Goal: Task Accomplishment & Management: Complete application form

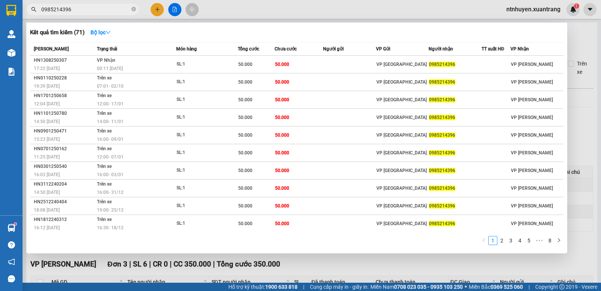
click at [176, 11] on div at bounding box center [300, 145] width 601 height 291
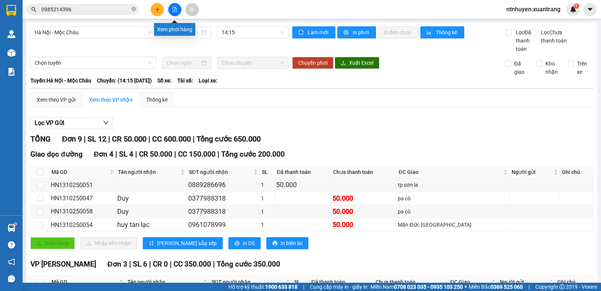
click at [176, 11] on icon "file-add" at bounding box center [174, 9] width 5 height 5
click at [111, 32] on span "Hà Nội - Mộc Châu" at bounding box center [93, 32] width 117 height 11
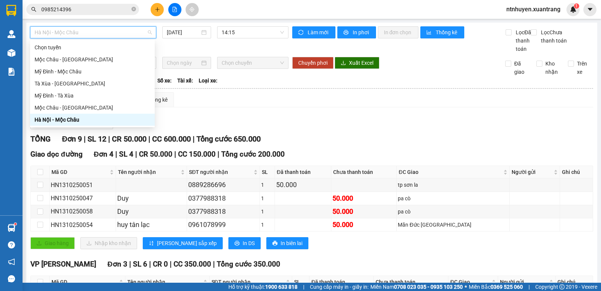
click at [68, 119] on div "Hà Nội - Mộc Châu" at bounding box center [93, 119] width 116 height 8
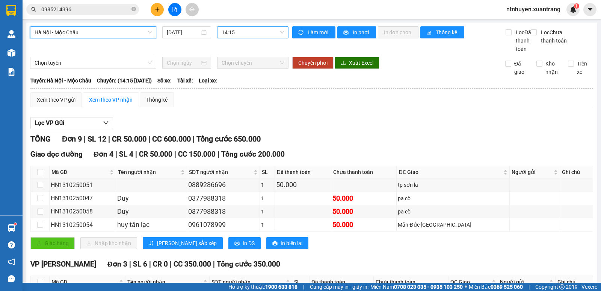
click at [257, 34] on span "14:15" at bounding box center [253, 32] width 62 height 11
click at [235, 212] on div "17:15" at bounding box center [249, 216] width 59 height 8
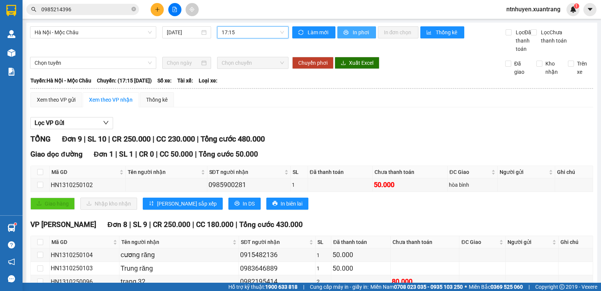
click at [348, 27] on button "In phơi" at bounding box center [357, 32] width 39 height 12
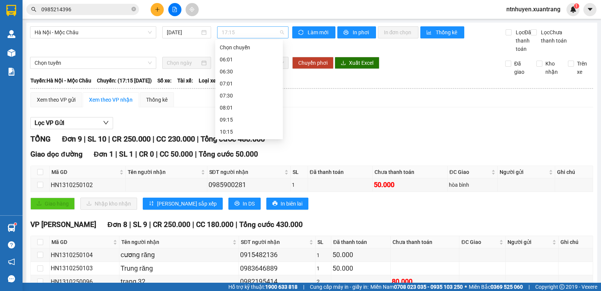
click at [253, 34] on span "17:15" at bounding box center [253, 32] width 62 height 11
click at [231, 224] on div "18:15" at bounding box center [249, 228] width 59 height 8
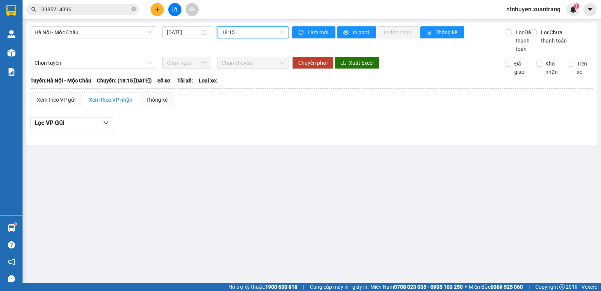
click at [238, 33] on span "18:15" at bounding box center [253, 32] width 62 height 11
click at [248, 236] on div "19:15" at bounding box center [251, 240] width 59 height 8
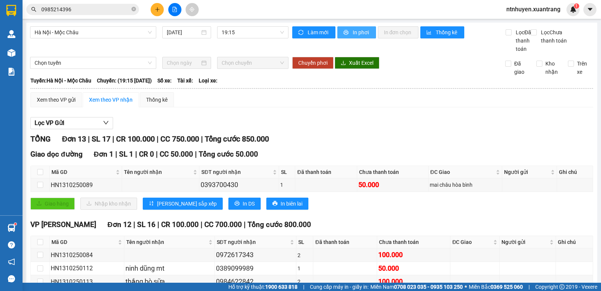
click at [348, 30] on button "In phơi" at bounding box center [357, 32] width 39 height 12
click at [158, 9] on icon "plus" at bounding box center [157, 9] width 5 height 5
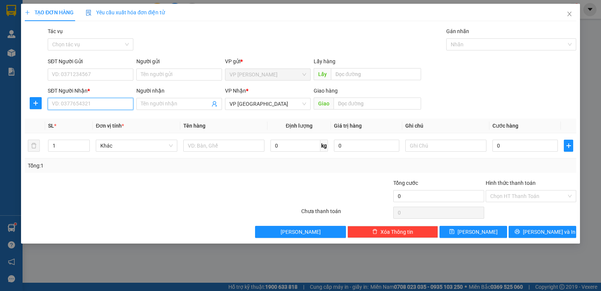
click at [99, 101] on input "SĐT Người Nhận *" at bounding box center [91, 104] width 86 height 12
paste input "0979379389"
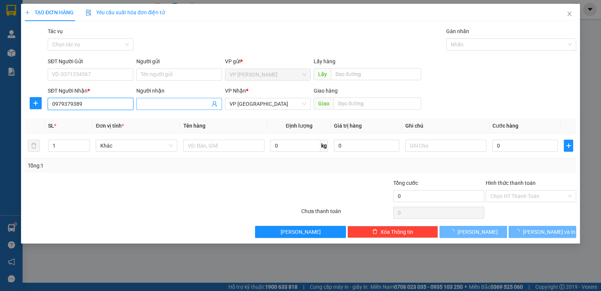
type input "0979379389"
click at [174, 102] on input "Người nhận" at bounding box center [175, 104] width 69 height 8
paste input "0979379389"
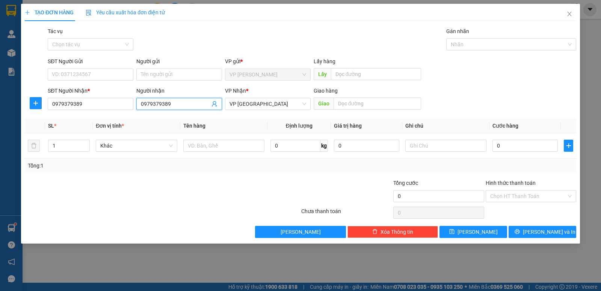
click at [180, 105] on input "0979379389" at bounding box center [175, 104] width 69 height 8
click at [176, 118] on div "lx cương bốc hàng - 0979379389" at bounding box center [179, 119] width 77 height 8
type input "lx cương bốc hàng"
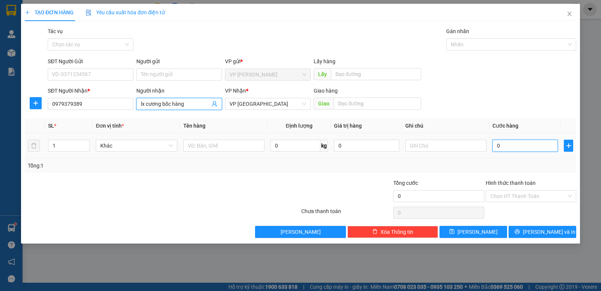
click at [513, 146] on input "0" at bounding box center [525, 145] width 65 height 12
type input "5"
type input "50"
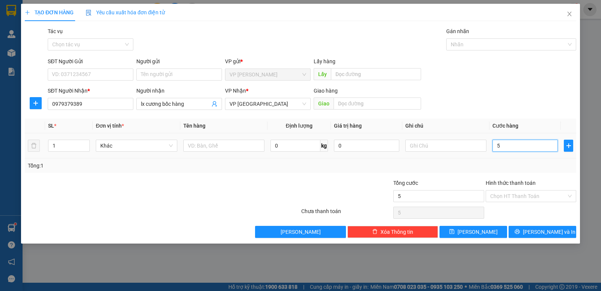
type input "50"
type input "50.000"
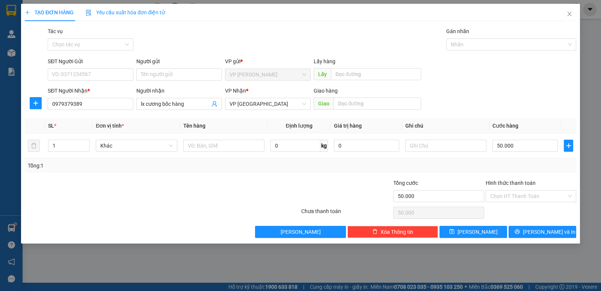
drag, startPoint x: 117, startPoint y: 180, endPoint x: 189, endPoint y: 181, distance: 72.9
click at [117, 181] on div at bounding box center [116, 192] width 185 height 26
click at [489, 233] on button "[PERSON_NAME]" at bounding box center [474, 232] width 68 height 12
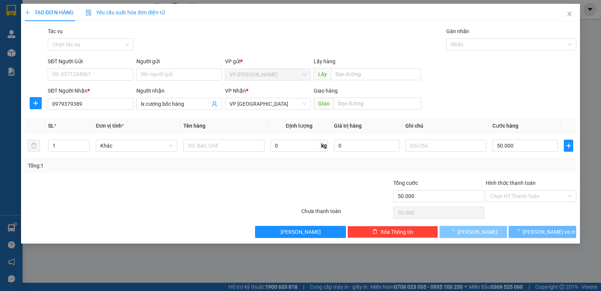
type input "0"
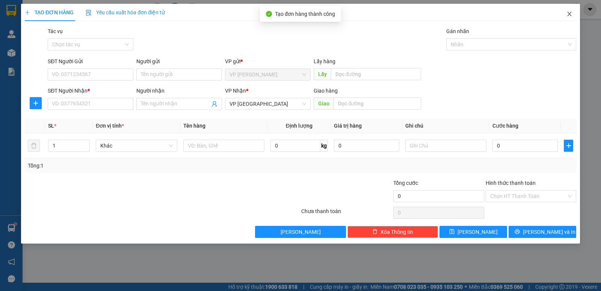
click at [574, 14] on span "Close" at bounding box center [569, 14] width 21 height 21
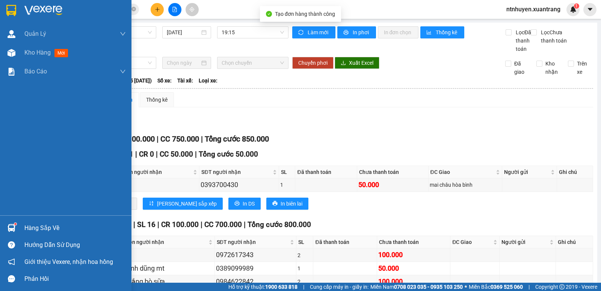
click at [28, 6] on img at bounding box center [43, 10] width 38 height 11
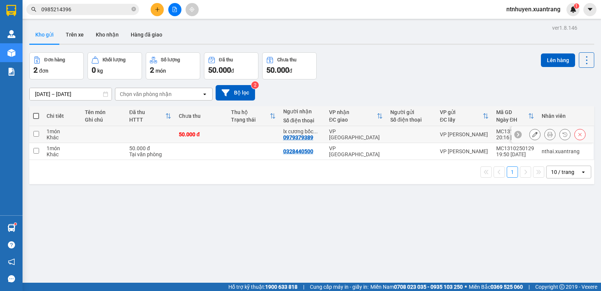
click at [36, 134] on input "checkbox" at bounding box center [36, 134] width 6 height 6
checkbox input "true"
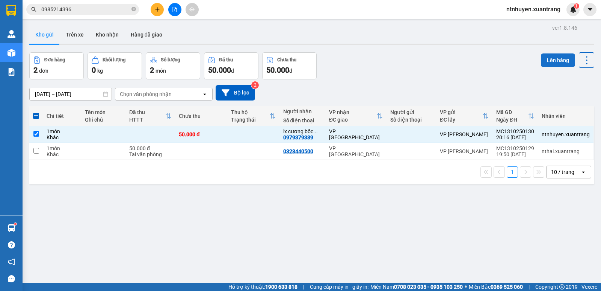
click at [551, 60] on button "Lên hàng" at bounding box center [558, 60] width 34 height 14
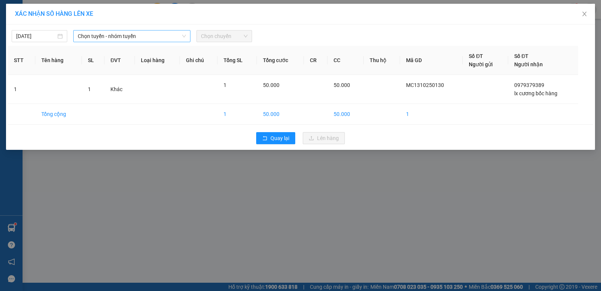
click at [150, 33] on span "Chọn tuyến - nhóm tuyến" at bounding box center [132, 35] width 108 height 11
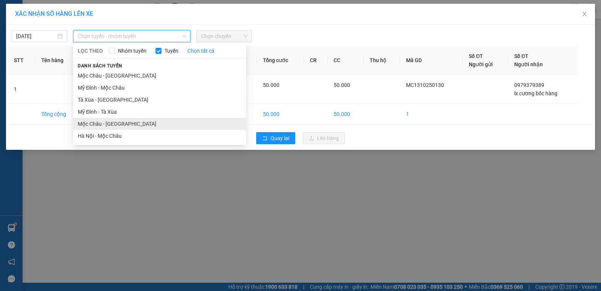
click at [94, 126] on li "Mộc Châu - [GEOGRAPHIC_DATA]" at bounding box center [159, 124] width 173 height 12
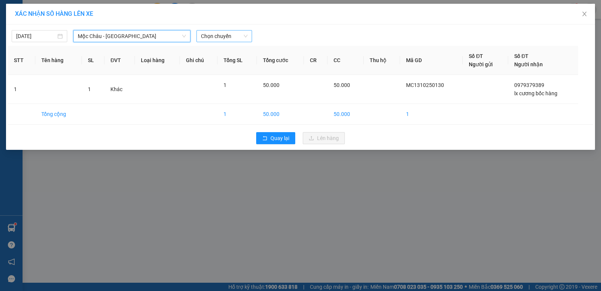
click at [216, 38] on span "Chọn chuyến" at bounding box center [224, 35] width 47 height 11
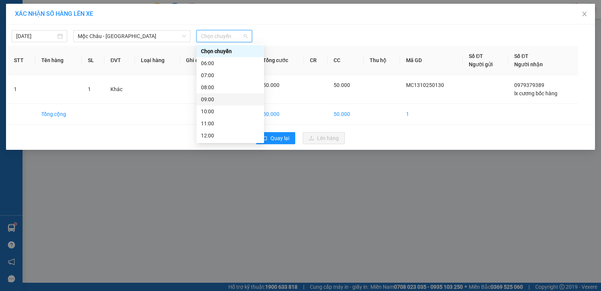
scroll to position [108, 0]
click at [214, 75] on div "15:00" at bounding box center [230, 75] width 59 height 8
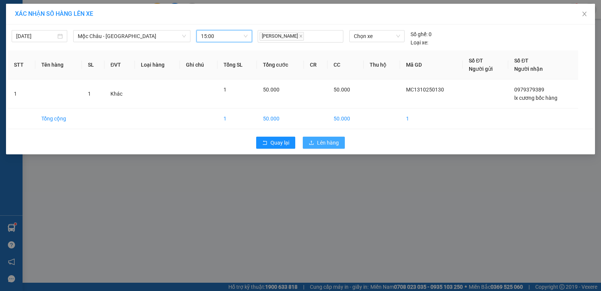
click at [327, 143] on span "Lên hàng" at bounding box center [328, 142] width 22 height 8
